Goal: Navigation & Orientation: Find specific page/section

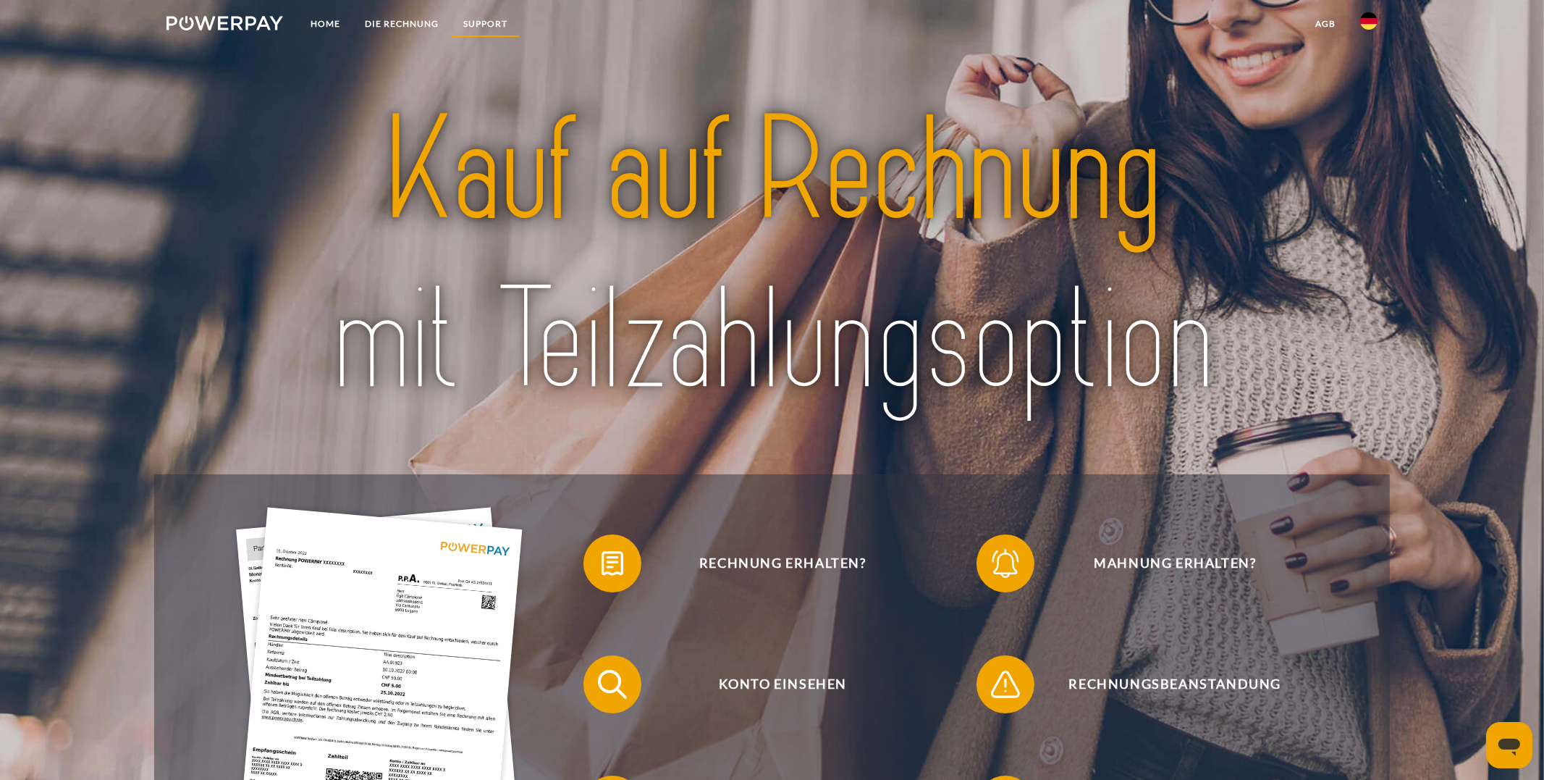
click at [481, 22] on link "SUPPORT" at bounding box center [485, 24] width 69 height 26
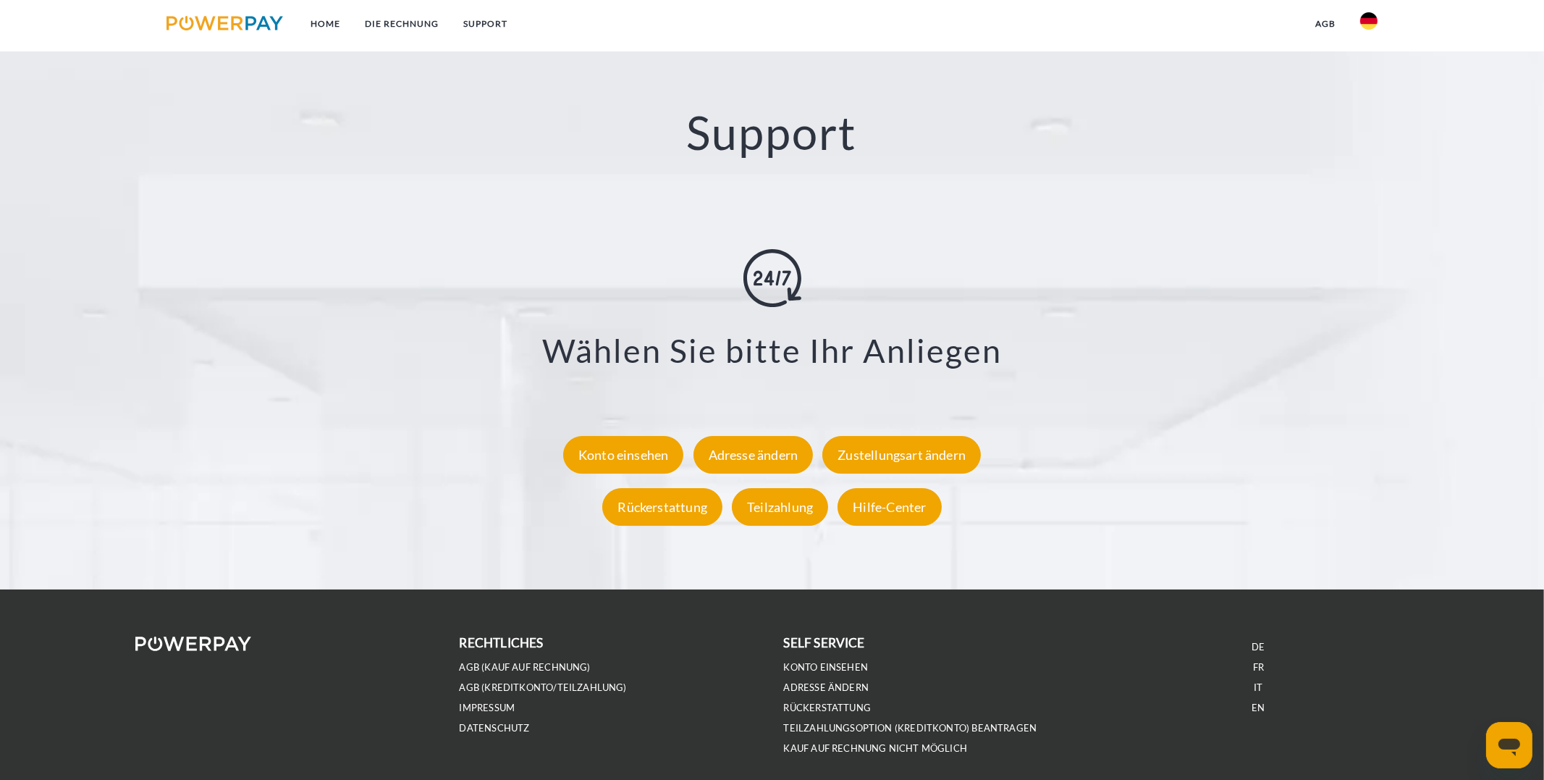
scroll to position [2603, 0]
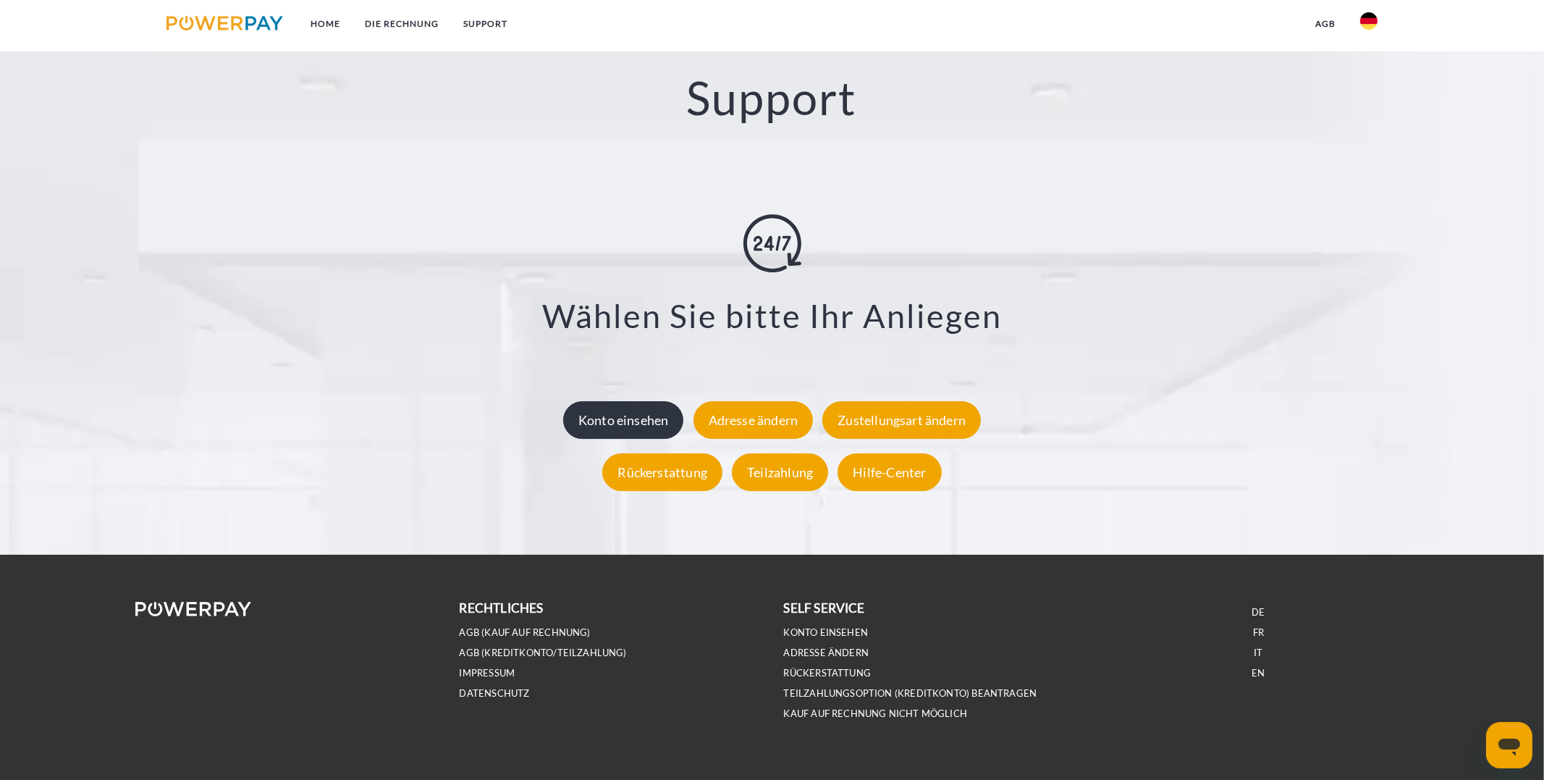
click at [647, 431] on div "Konto einsehen" at bounding box center [623, 420] width 121 height 38
click at [882, 477] on div "Hilfe-Center" at bounding box center [889, 472] width 104 height 38
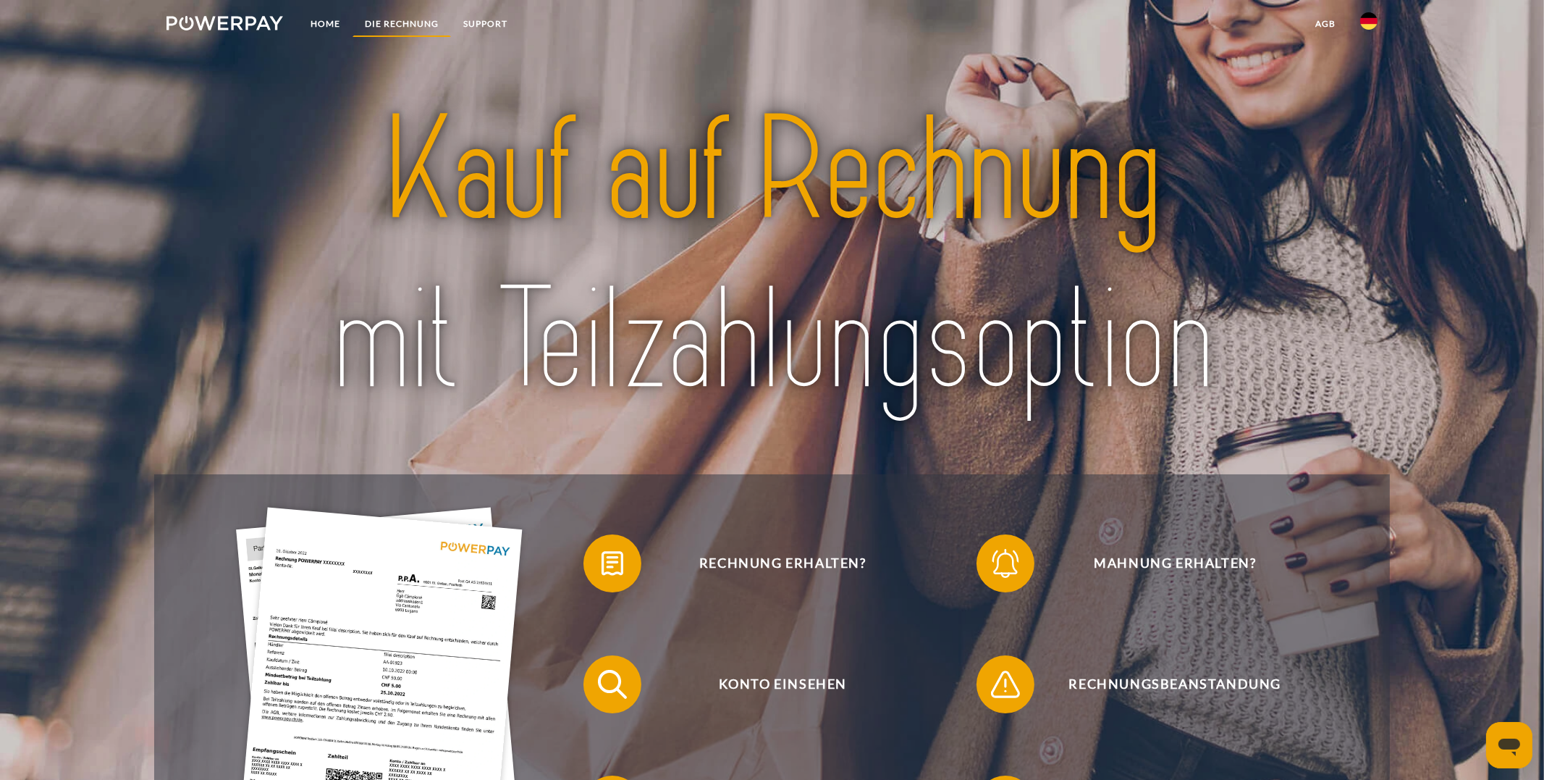
click at [417, 24] on link "DIE RECHNUNG" at bounding box center [402, 24] width 98 height 26
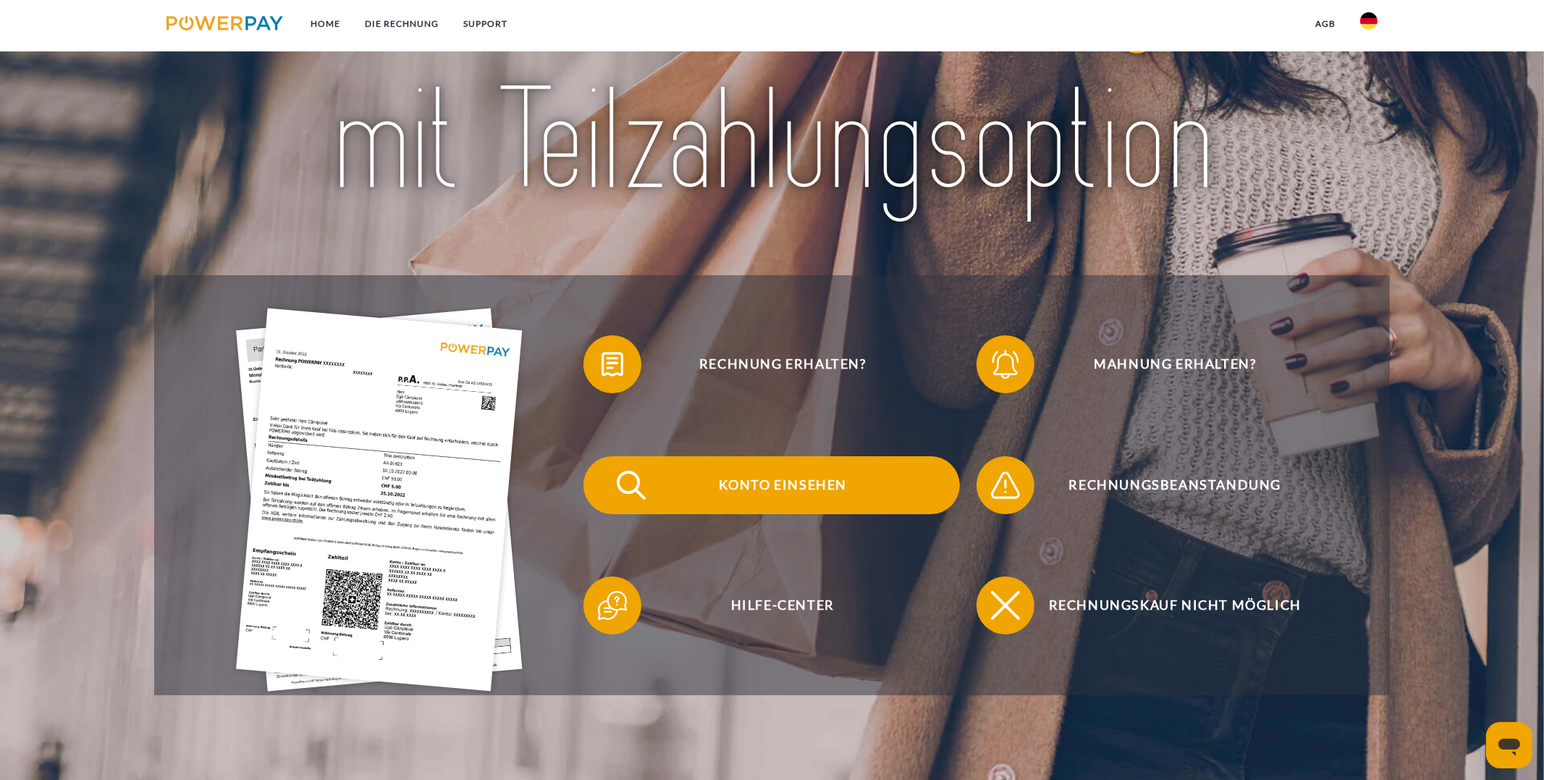
scroll to position [211, 0]
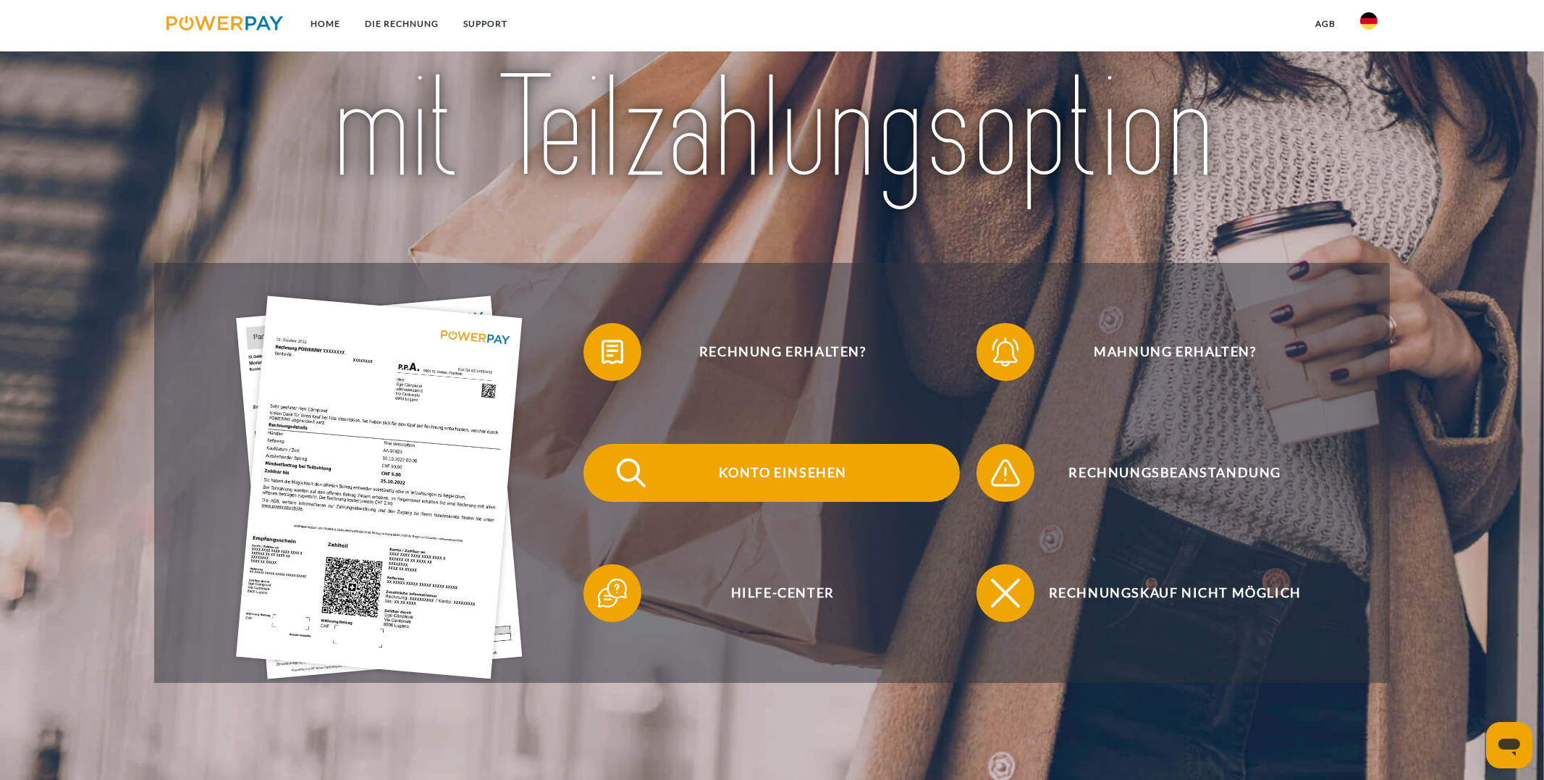
click at [756, 482] on span "Konto einsehen" at bounding box center [782, 473] width 355 height 58
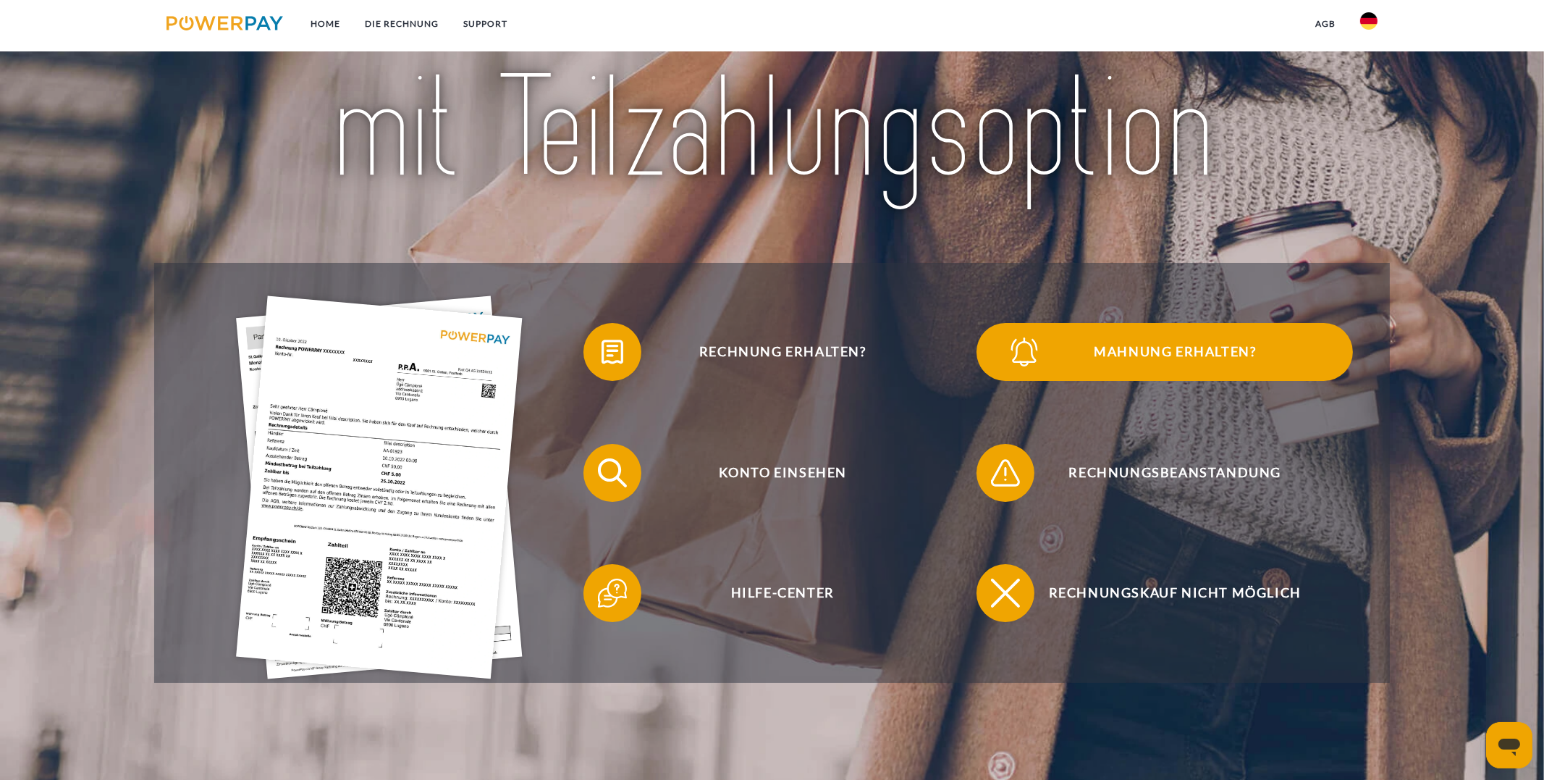
click at [1072, 358] on span "Mahnung erhalten?" at bounding box center [1174, 352] width 355 height 58
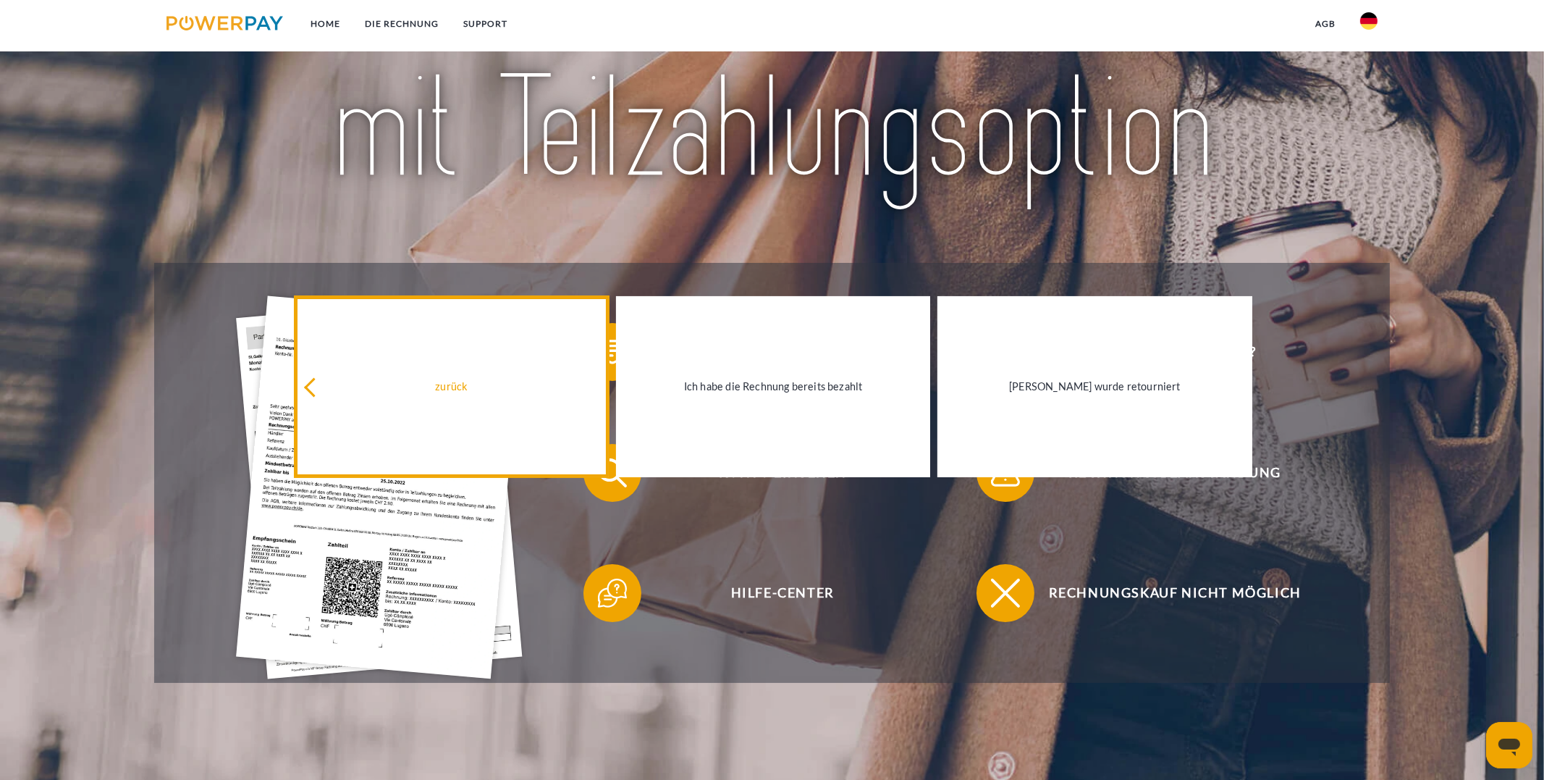
click at [418, 450] on link "zurück" at bounding box center [452, 386] width 314 height 181
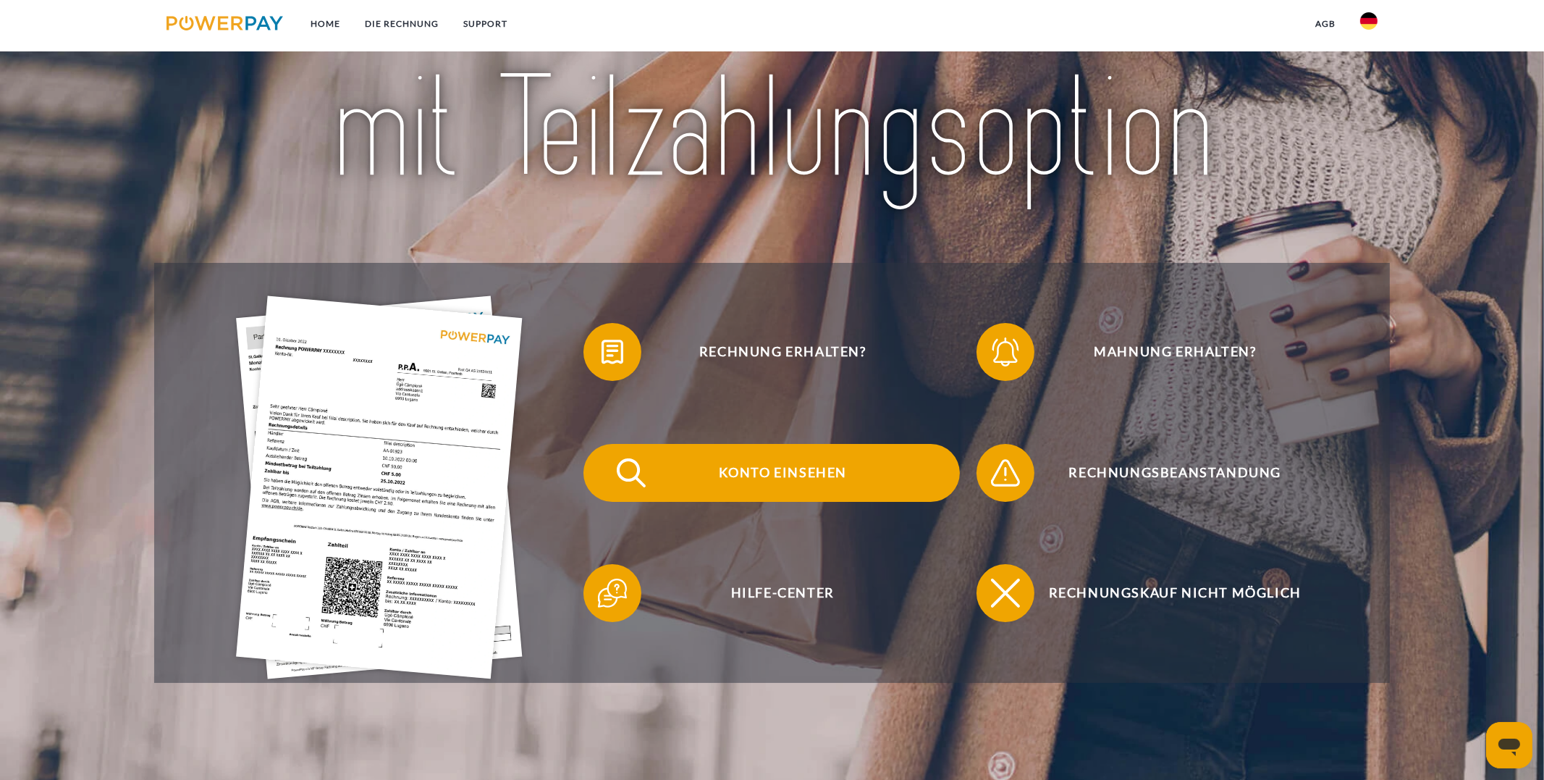
click at [849, 472] on span "Konto einsehen" at bounding box center [782, 473] width 355 height 58
